Goal: Task Accomplishment & Management: Manage account settings

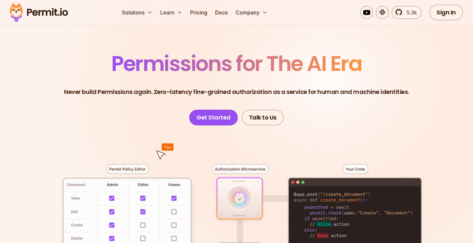
scroll to position [29, 0]
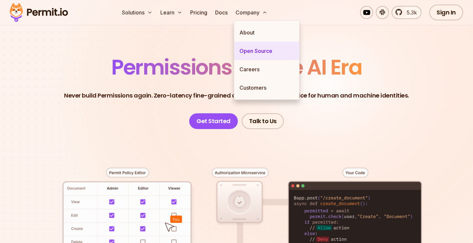
click at [258, 50] on link "Open Source" at bounding box center [266, 51] width 65 height 18
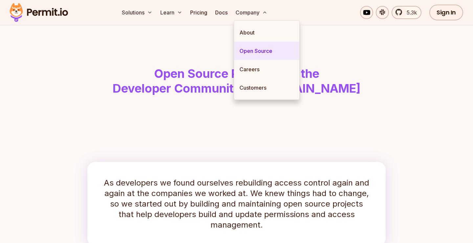
click at [270, 49] on link "Open Source" at bounding box center [266, 51] width 65 height 18
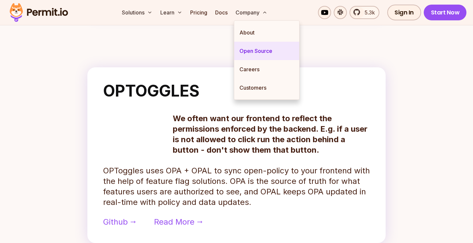
scroll to position [497, 0]
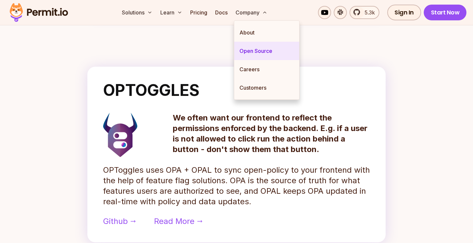
click at [259, 50] on link "Open Source" at bounding box center [266, 51] width 65 height 18
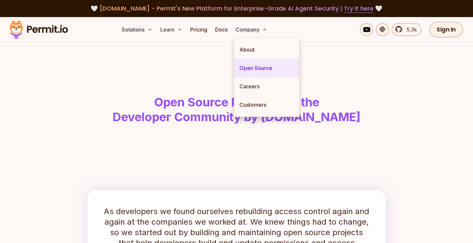
click at [261, 70] on link "Open Source" at bounding box center [266, 68] width 65 height 18
click at [264, 69] on link "Open Source" at bounding box center [266, 68] width 65 height 18
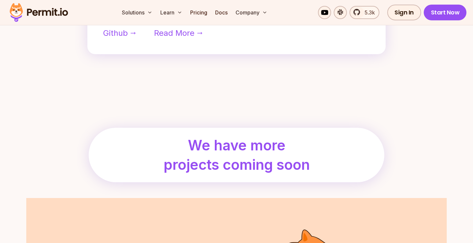
scroll to position [685, 0]
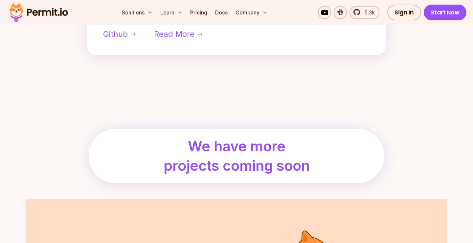
click at [260, 150] on h2 "We have more projects coming soon" at bounding box center [237, 156] width 154 height 39
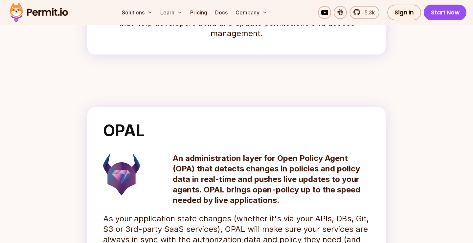
scroll to position [535, 0]
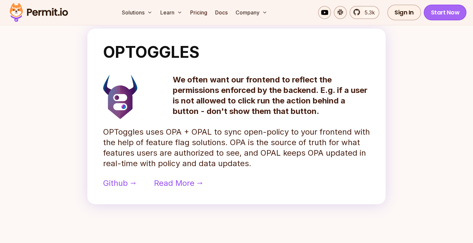
click at [435, 13] on link "Start Now" at bounding box center [445, 13] width 43 height 16
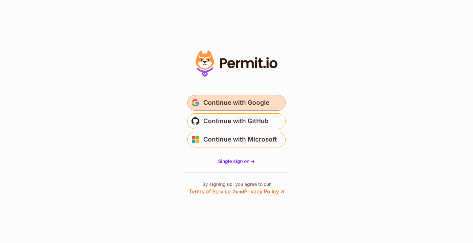
drag, startPoint x: 0, startPoint y: 0, endPoint x: 250, endPoint y: 100, distance: 269.5
click at [250, 100] on span "Continue with Google" at bounding box center [236, 103] width 66 height 11
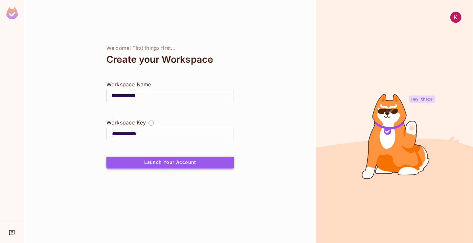
click at [174, 163] on button "Launch Your Account" at bounding box center [170, 163] width 128 height 12
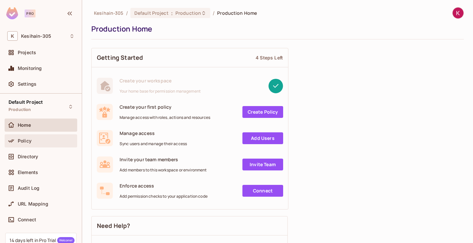
click at [44, 142] on div "Policy" at bounding box center [46, 140] width 57 height 5
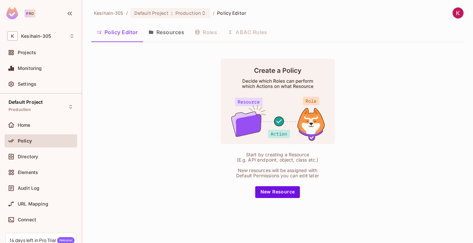
click at [176, 30] on button "Resources" at bounding box center [166, 32] width 46 height 16
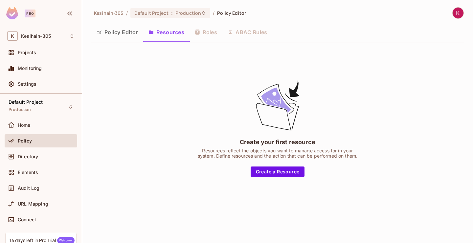
click at [220, 30] on div "Policy Editor Resources Roles ABAC Rules" at bounding box center [277, 32] width 373 height 16
click at [207, 31] on div "Policy Editor Resources Roles ABAC Rules" at bounding box center [277, 32] width 373 height 16
click at [119, 36] on button "Policy Editor" at bounding box center [117, 32] width 52 height 16
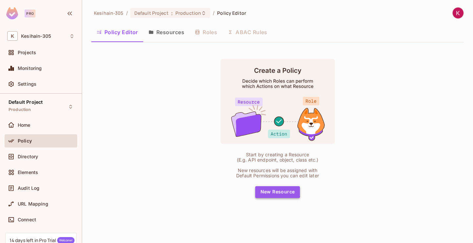
click at [274, 189] on button "New Resource" at bounding box center [277, 192] width 45 height 12
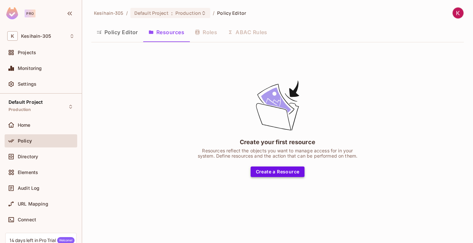
click at [278, 172] on button "Create a Resource" at bounding box center [278, 172] width 54 height 11
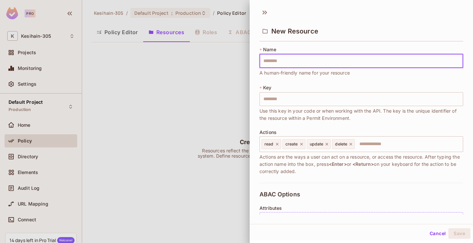
type input "*"
type input "**"
type input "***"
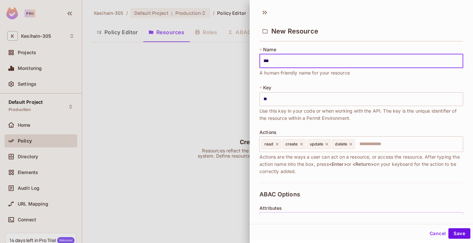
type input "***"
type input "****"
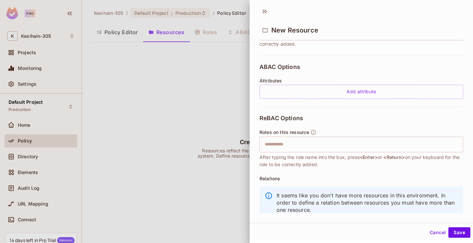
scroll to position [124, 0]
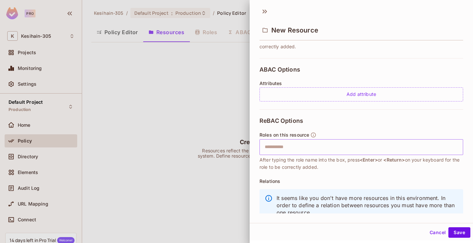
type input "****"
click at [297, 148] on input "text" at bounding box center [360, 147] width 199 height 13
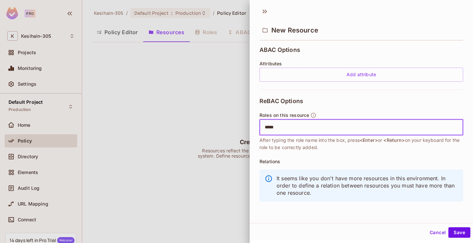
scroll to position [144, 0]
type input "*****"
click at [458, 233] on button "Save" at bounding box center [460, 232] width 22 height 11
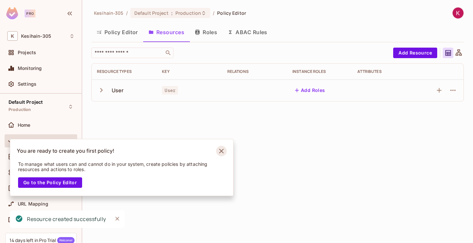
click at [221, 153] on icon "Notifications Alt+T" at bounding box center [221, 151] width 11 height 11
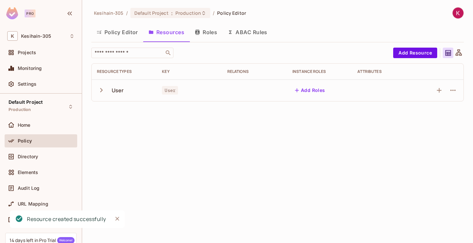
click at [99, 88] on icon "button" at bounding box center [101, 90] width 9 height 9
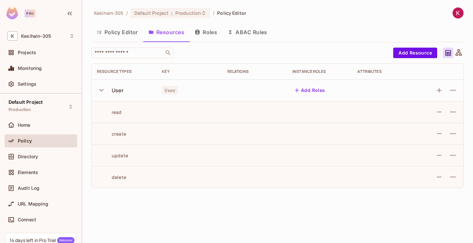
click at [209, 34] on button "Roles" at bounding box center [206, 32] width 33 height 16
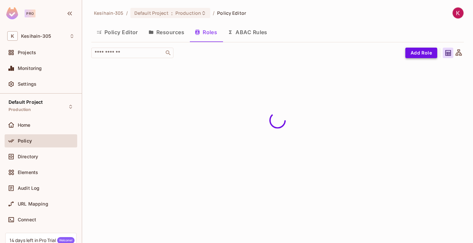
click at [429, 53] on button "Add Role" at bounding box center [422, 53] width 32 height 11
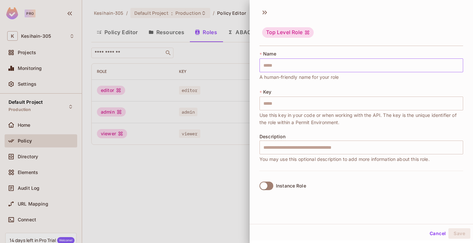
click at [293, 68] on input "text" at bounding box center [362, 66] width 204 height 14
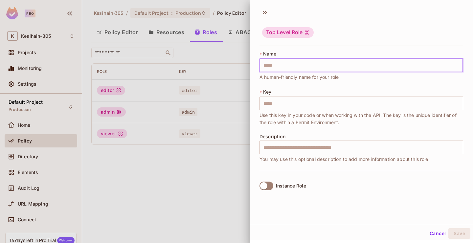
type input "*"
type input "**"
type input "***"
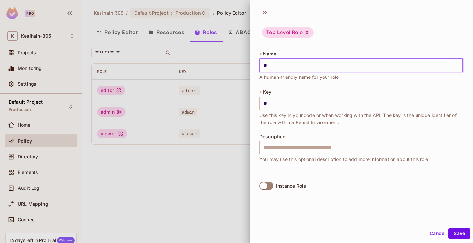
type input "***"
type input "****"
type input "*****"
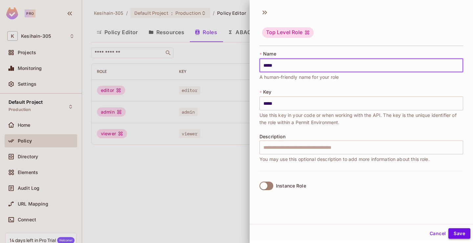
type input "*****"
click at [457, 232] on button "Save" at bounding box center [460, 233] width 22 height 11
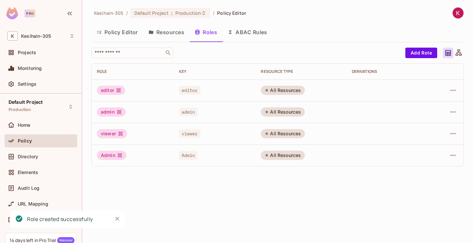
click at [163, 33] on button "Resources" at bounding box center [166, 32] width 46 height 16
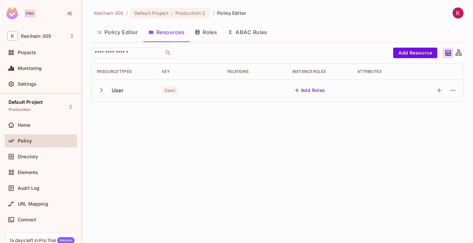
click at [100, 88] on icon "button" at bounding box center [101, 90] width 9 height 9
click at [318, 90] on button "Add Roles" at bounding box center [310, 90] width 35 height 11
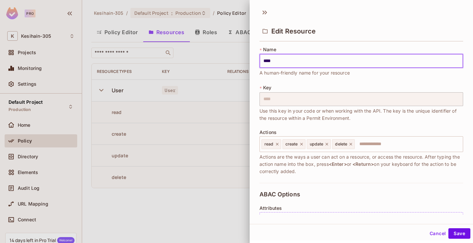
click at [272, 62] on input "****" at bounding box center [362, 61] width 204 height 14
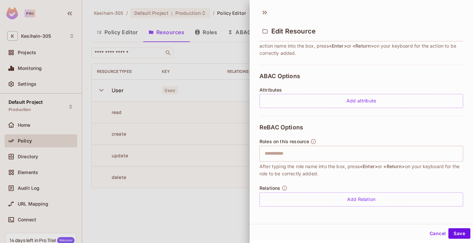
scroll to position [118, 0]
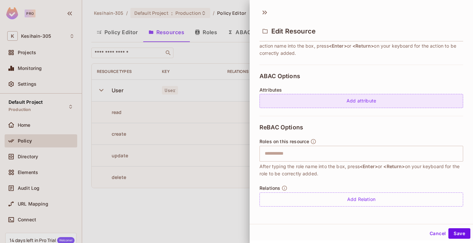
type input "*****"
click at [348, 103] on div "Add attribute" at bounding box center [362, 101] width 204 height 14
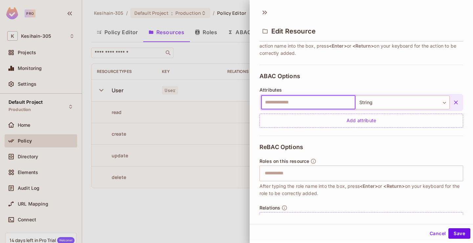
click at [455, 101] on icon "button" at bounding box center [456, 102] width 7 height 7
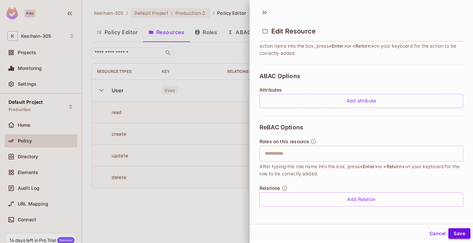
click at [454, 235] on button "Save" at bounding box center [460, 233] width 22 height 11
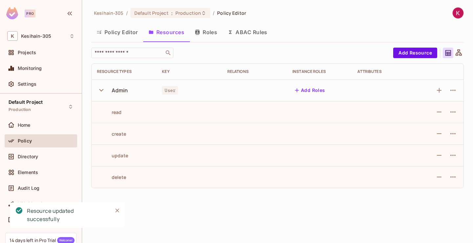
click at [120, 90] on div "Admin" at bounding box center [120, 90] width 16 height 7
click at [303, 88] on button "Add Roles" at bounding box center [310, 90] width 35 height 11
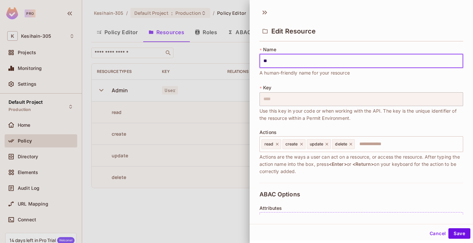
type input "*"
type input "****"
click at [458, 233] on button "Save" at bounding box center [460, 233] width 22 height 11
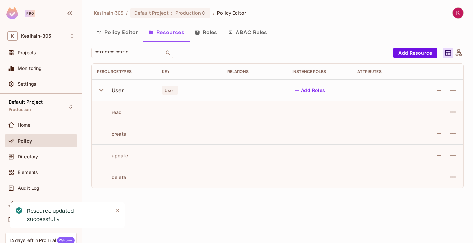
scroll to position [0, 0]
click at [212, 33] on button "Roles" at bounding box center [206, 32] width 33 height 16
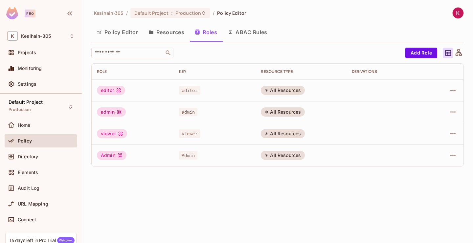
click at [461, 50] on icon at bounding box center [459, 53] width 8 height 8
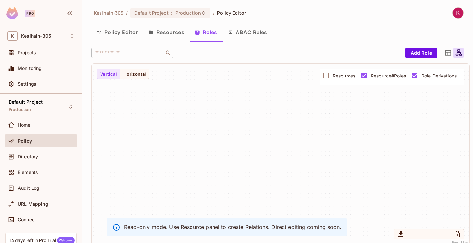
click at [452, 59] on div "​ Add Role Resources Resource#Roles Role Derivations Vertical Horizontal Read-o…" at bounding box center [277, 147] width 373 height 198
click at [441, 49] on div "Add Role" at bounding box center [435, 53] width 59 height 11
click at [451, 53] on icon at bounding box center [449, 53] width 6 height 6
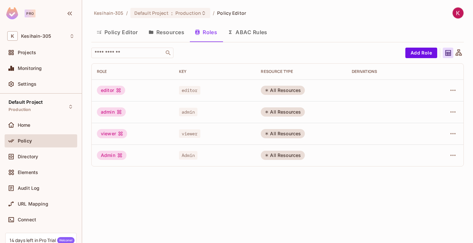
click at [167, 32] on button "Resources" at bounding box center [166, 32] width 46 height 16
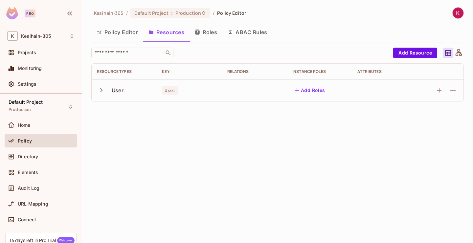
click at [458, 54] on icon at bounding box center [459, 53] width 8 height 8
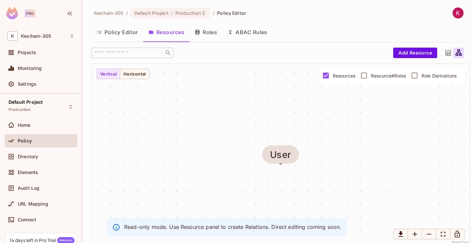
click at [449, 49] on div at bounding box center [448, 53] width 11 height 11
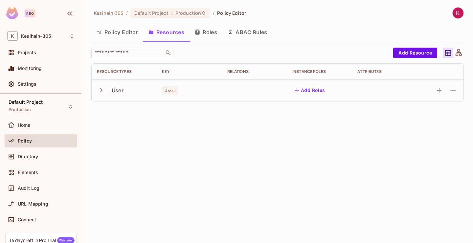
click at [98, 89] on icon "button" at bounding box center [101, 90] width 9 height 9
click at [457, 115] on icon "button" at bounding box center [453, 112] width 8 height 8
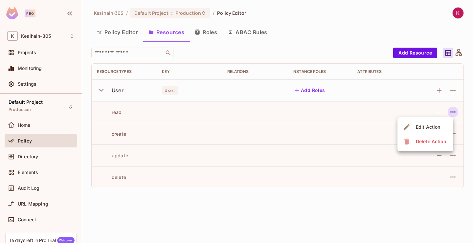
click at [262, 208] on div at bounding box center [236, 121] width 473 height 243
click at [129, 34] on button "Policy Editor" at bounding box center [117, 32] width 52 height 16
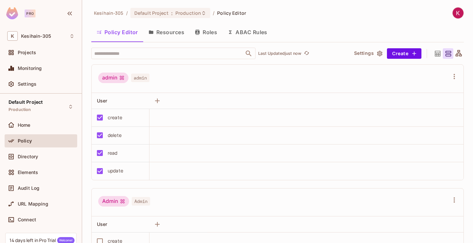
click at [442, 54] on div at bounding box center [438, 53] width 11 height 11
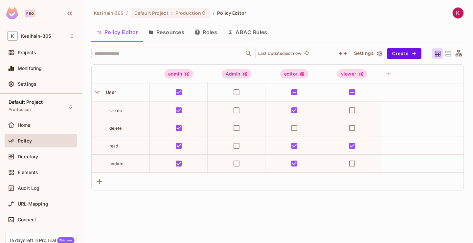
click at [170, 204] on div "Kesihain-305 / Default Project : Production / Policy Editor Policy Editor Resou…" at bounding box center [277, 121] width 391 height 243
click at [95, 92] on icon "button" at bounding box center [97, 92] width 9 height 9
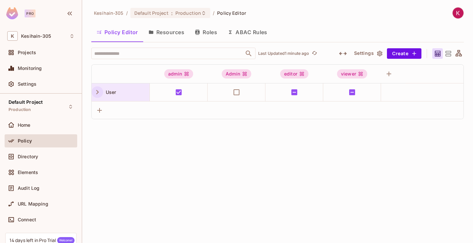
click at [95, 92] on icon "button" at bounding box center [97, 92] width 9 height 9
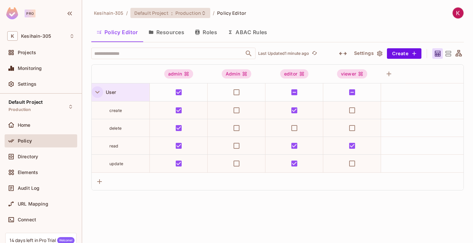
click at [176, 12] on span "Production" at bounding box center [189, 13] width 26 height 6
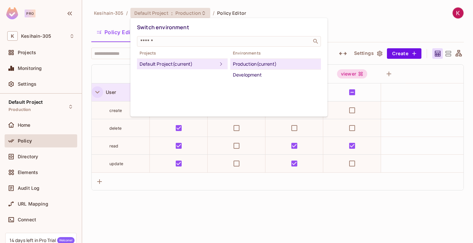
click at [179, 66] on div "Default Project (current)" at bounding box center [179, 64] width 78 height 8
click at [172, 207] on div at bounding box center [236, 121] width 473 height 243
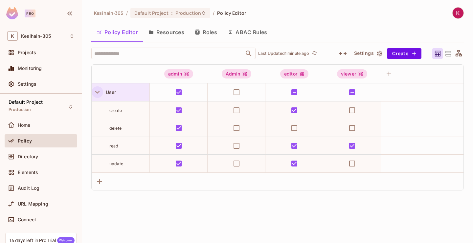
click at [165, 35] on button "Resources" at bounding box center [166, 32] width 46 height 16
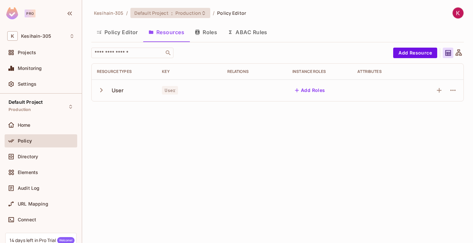
click at [171, 16] on span ":" at bounding box center [172, 13] width 2 height 5
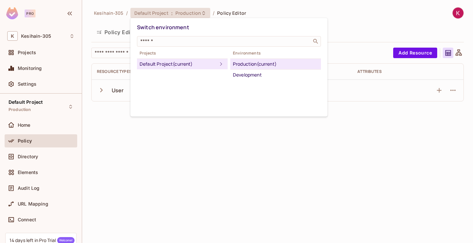
click at [107, 14] on div at bounding box center [236, 121] width 473 height 243
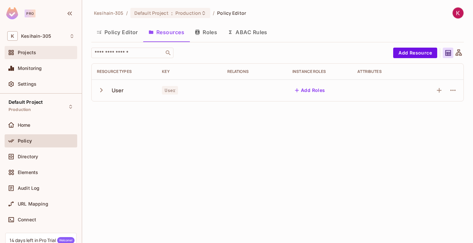
click at [30, 52] on span "Projects" at bounding box center [27, 52] width 18 height 5
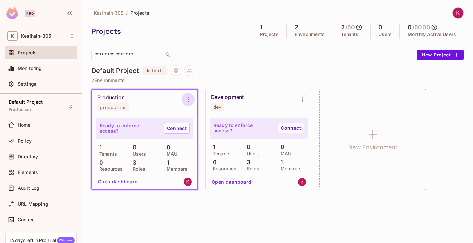
click at [191, 98] on icon "Environment settings" at bounding box center [188, 100] width 8 height 8
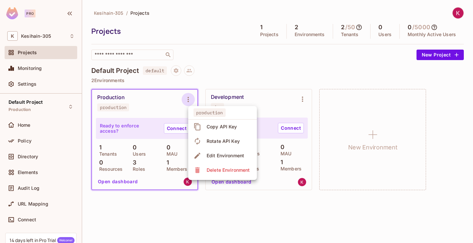
click at [208, 154] on div "Edit Environment" at bounding box center [225, 156] width 37 height 7
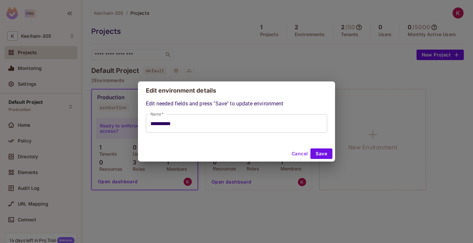
click at [177, 121] on input "**********" at bounding box center [236, 123] width 181 height 18
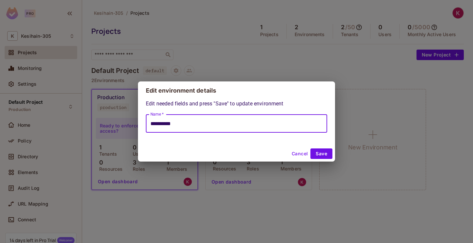
click at [177, 121] on input "**********" at bounding box center [236, 123] width 181 height 18
type input "***"
click at [320, 154] on button "Save" at bounding box center [322, 154] width 22 height 11
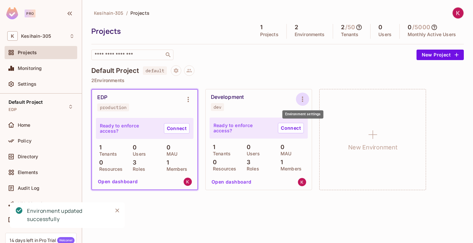
click at [300, 98] on icon "Environment settings" at bounding box center [303, 99] width 8 height 8
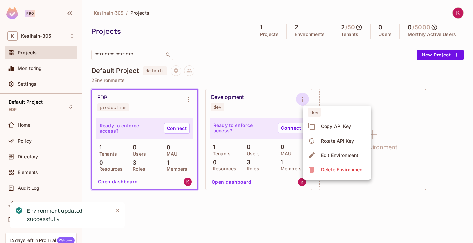
click at [325, 152] on span "Edit Environment" at bounding box center [339, 155] width 41 height 11
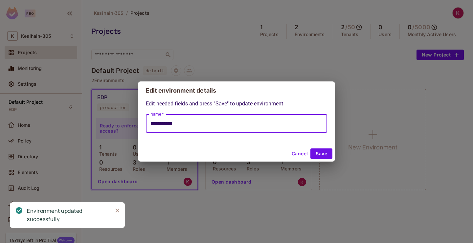
click at [233, 122] on input "**********" at bounding box center [236, 123] width 181 height 18
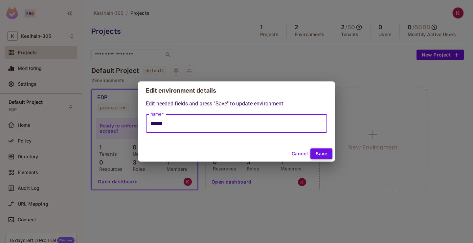
type input "******"
click at [327, 154] on button "Save" at bounding box center [322, 154] width 22 height 11
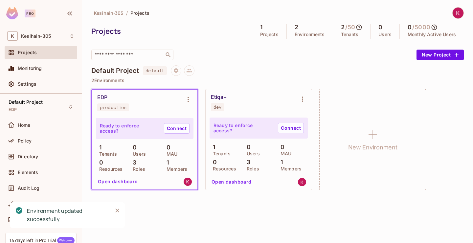
click at [280, 54] on div "​" at bounding box center [252, 55] width 322 height 11
click at [380, 30] on h5 "0" at bounding box center [381, 27] width 4 height 7
click at [271, 66] on div "Default Project default" at bounding box center [277, 70] width 373 height 11
click at [303, 81] on p "2 Environments" at bounding box center [277, 80] width 373 height 5
drag, startPoint x: 394, startPoint y: 1, endPoint x: 234, endPoint y: 55, distance: 169.3
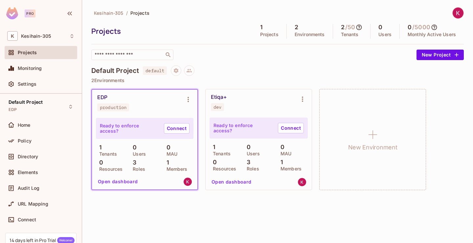
click at [234, 55] on div "​" at bounding box center [252, 55] width 322 height 11
click at [153, 102] on div "EDP production" at bounding box center [139, 102] width 84 height 17
click at [254, 91] on div "Etiqa+ dev" at bounding box center [259, 102] width 106 height 26
click at [232, 92] on div "Etiqa+ dev" at bounding box center [259, 102] width 106 height 26
click at [170, 94] on div "EDP production" at bounding box center [139, 102] width 84 height 17
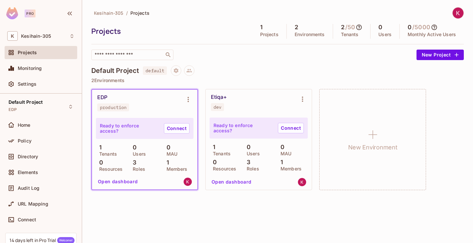
click at [329, 77] on div "Default Project default 2 Environments EDP production Ready to enforce access? …" at bounding box center [277, 131] width 373 height 132
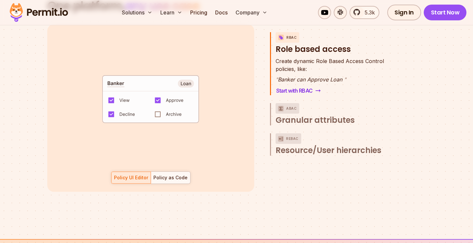
scroll to position [1053, 0]
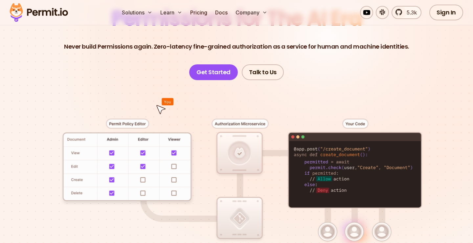
click at [221, 117] on div at bounding box center [237, 195] width 442 height 231
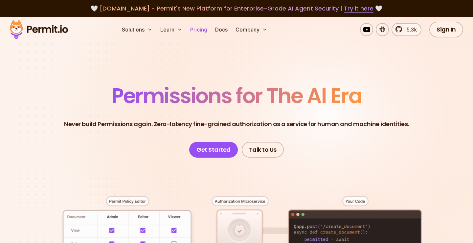
scroll to position [0, 0]
click at [205, 29] on link "Pricing" at bounding box center [199, 29] width 22 height 13
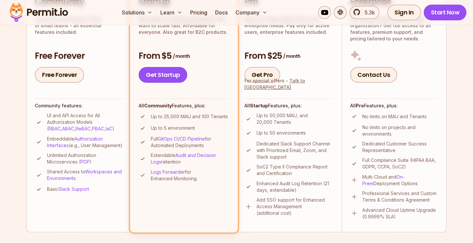
scroll to position [190, 0]
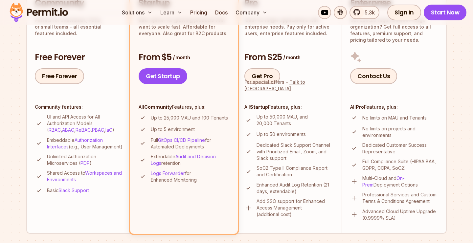
click at [387, 130] on p "No limits on projects and environments" at bounding box center [401, 132] width 76 height 13
click at [393, 146] on p "Dedicated Customer Success Representative" at bounding box center [401, 148] width 76 height 13
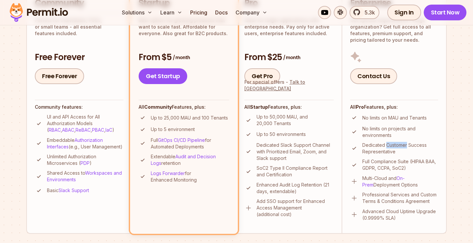
click at [393, 146] on p "Dedicated Customer Success Representative" at bounding box center [401, 148] width 76 height 13
click at [388, 161] on p "Full Compliance Suite (HIPAA BAA, GDPR, CCPA, SoC2)" at bounding box center [401, 164] width 76 height 13
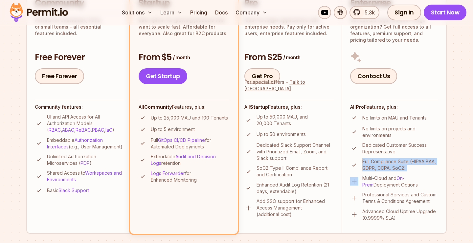
click at [388, 161] on p "Full Compliance Suite (HIPAA BAA, GDPR, CCPA, SoC2)" at bounding box center [401, 164] width 76 height 13
click at [382, 179] on p "Multi-Cloud and On-Prem Deployment Options" at bounding box center [401, 181] width 76 height 13
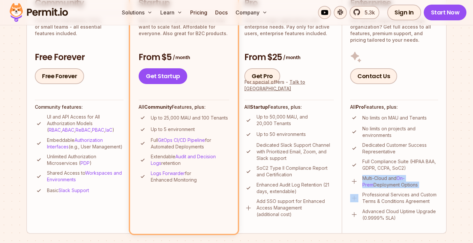
click at [382, 179] on p "Multi-Cloud and On-Prem Deployment Options" at bounding box center [401, 181] width 76 height 13
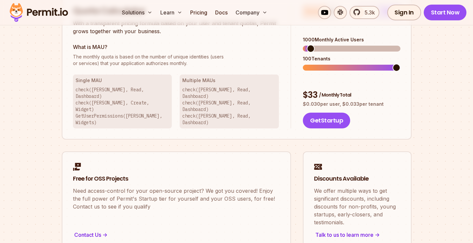
scroll to position [377, 0]
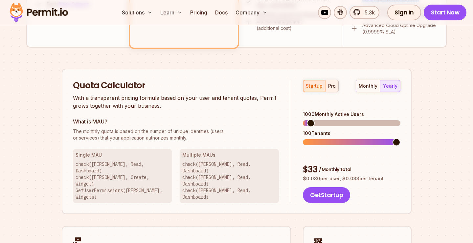
click at [332, 91] on button "pro" at bounding box center [331, 86] width 13 height 12
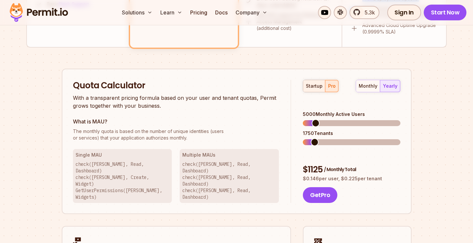
click at [314, 88] on div "startup" at bounding box center [314, 86] width 17 height 7
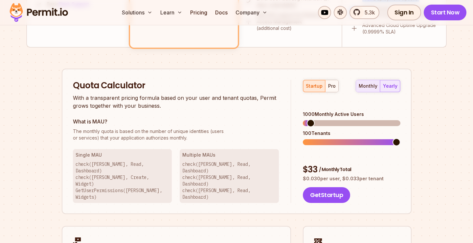
click at [359, 82] on button "monthly" at bounding box center [368, 86] width 24 height 12
click at [392, 83] on div "yearly" at bounding box center [390, 86] width 14 height 7
click at [389, 87] on div "monthly yearly" at bounding box center [378, 86] width 45 height 12
click at [322, 90] on div "startup pro" at bounding box center [321, 86] width 36 height 12
click at [329, 89] on button "pro" at bounding box center [331, 86] width 13 height 12
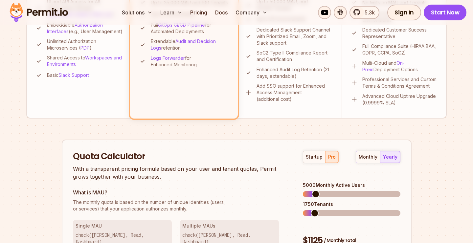
scroll to position [312, 0]
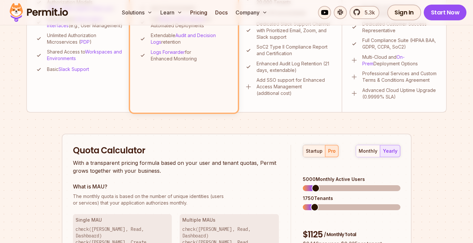
click at [315, 153] on div "startup" at bounding box center [314, 151] width 17 height 7
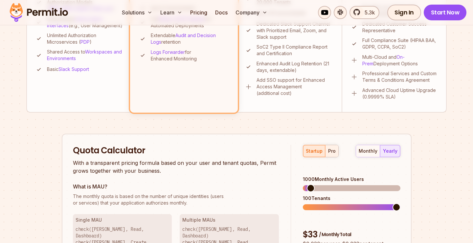
click at [330, 149] on div "pro" at bounding box center [332, 151] width 8 height 7
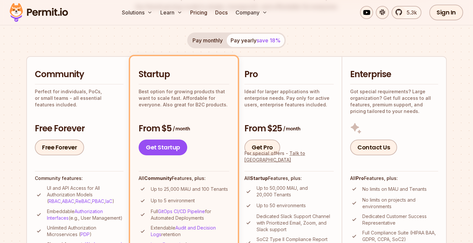
scroll to position [117, 0]
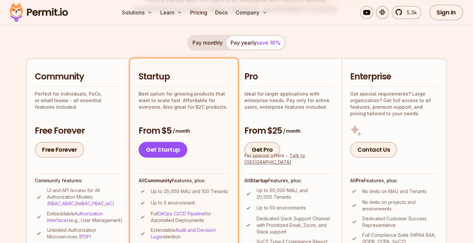
click at [352, 99] on p "Got special requirements? Large organization? Get full access to all features, …" at bounding box center [394, 104] width 88 height 26
click at [378, 88] on div "Enterprise Got special requirements? Large organization? Get full access to all…" at bounding box center [394, 94] width 88 height 46
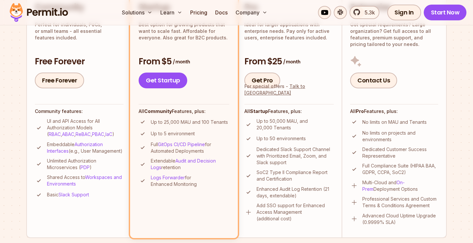
scroll to position [190, 0]
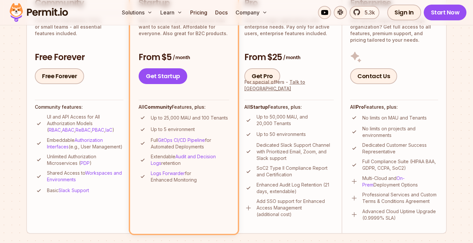
click at [89, 144] on p "Embeddable Authorization Interfaces (e.g., User Management)" at bounding box center [85, 143] width 77 height 13
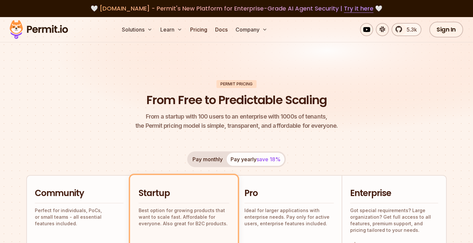
scroll to position [0, 0]
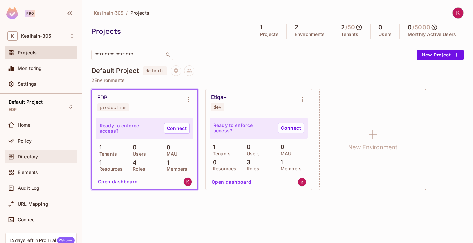
click at [26, 158] on span "Directory" at bounding box center [28, 156] width 20 height 5
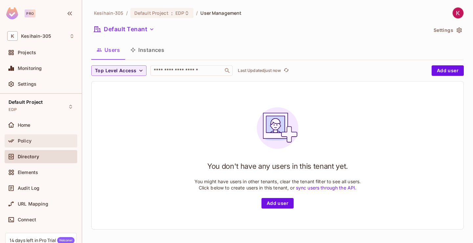
click at [27, 142] on span "Policy" at bounding box center [25, 140] width 14 height 5
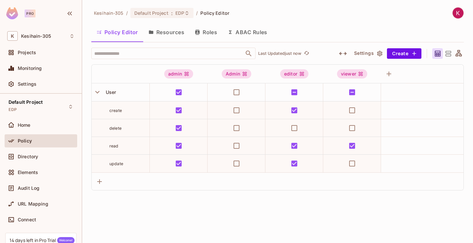
click at [314, 210] on div "Kesihain-305 / Default Project : EDP / Policy Editor Policy Editor Resources Ro…" at bounding box center [277, 121] width 391 height 243
click at [240, 33] on button "ABAC Rules" at bounding box center [248, 32] width 50 height 16
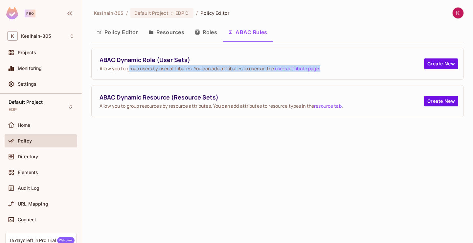
drag, startPoint x: 129, startPoint y: 68, endPoint x: 238, endPoint y: 73, distance: 108.6
click at [238, 73] on div "ABAC Dynamic Role (User Sets) Allow you to group users by user attributes. You …" at bounding box center [278, 64] width 372 height 32
click at [427, 60] on button "Create New" at bounding box center [441, 64] width 34 height 11
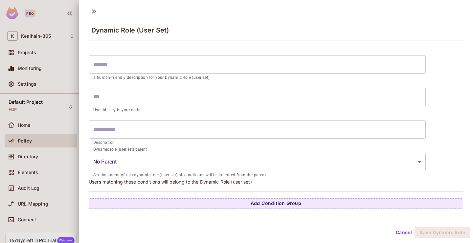
scroll to position [1, 0]
click at [405, 231] on button "Cancel" at bounding box center [403, 232] width 21 height 11
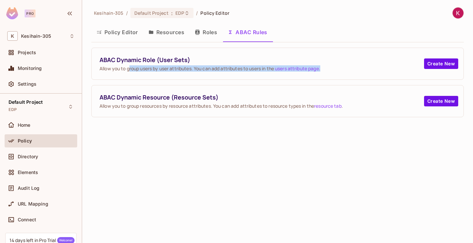
click at [134, 33] on button "Policy Editor" at bounding box center [117, 32] width 52 height 16
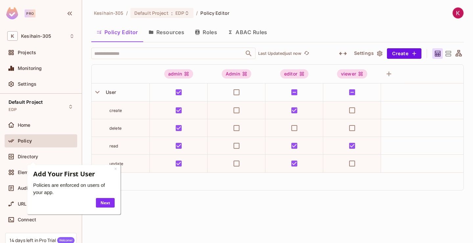
click at [151, 220] on div "Kesihain-305 / Default Project : EDP / Policy Editor Policy Editor Resources Ro…" at bounding box center [277, 121] width 391 height 243
click at [115, 168] on link "×" at bounding box center [115, 169] width 3 height 6
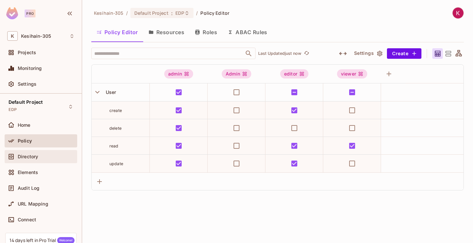
click at [50, 155] on div "Directory" at bounding box center [46, 156] width 57 height 5
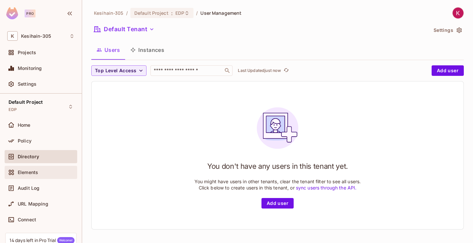
click at [46, 170] on div "Elements" at bounding box center [46, 172] width 57 height 5
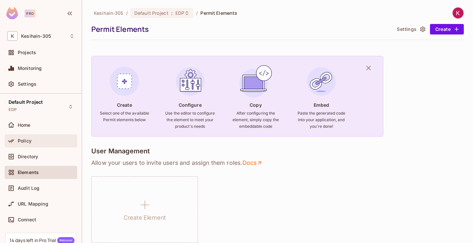
click at [36, 143] on div "Policy" at bounding box center [46, 140] width 57 height 5
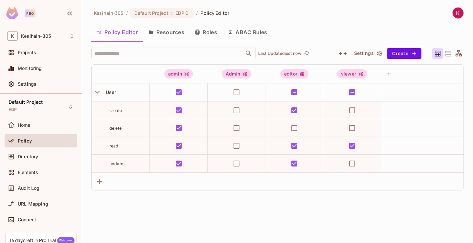
click at [200, 34] on button "Roles" at bounding box center [206, 32] width 33 height 16
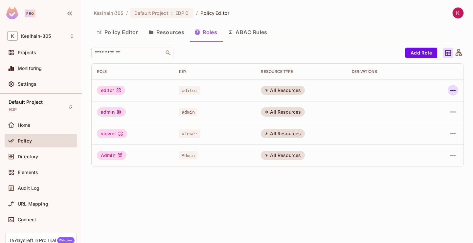
click at [449, 88] on button "button" at bounding box center [453, 90] width 11 height 11
click at [386, 230] on div at bounding box center [236, 121] width 473 height 243
click at [124, 35] on button "Policy Editor" at bounding box center [117, 32] width 52 height 16
